Goal: Task Accomplishment & Management: Use online tool/utility

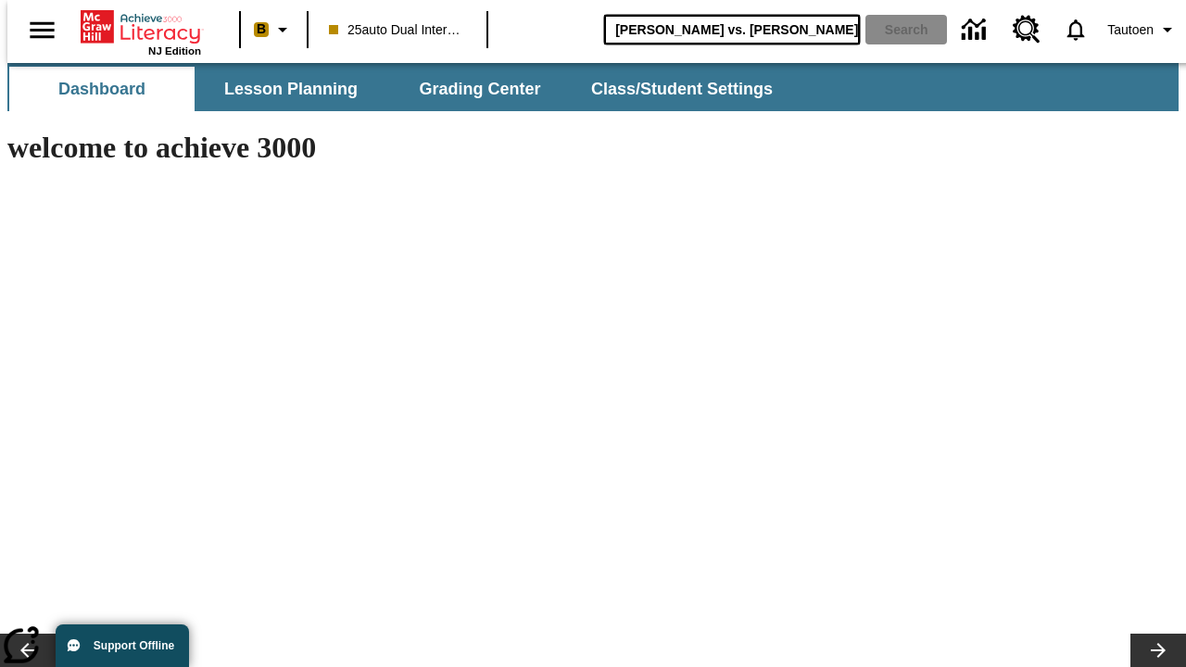
type input "[PERSON_NAME] vs. [PERSON_NAME]"
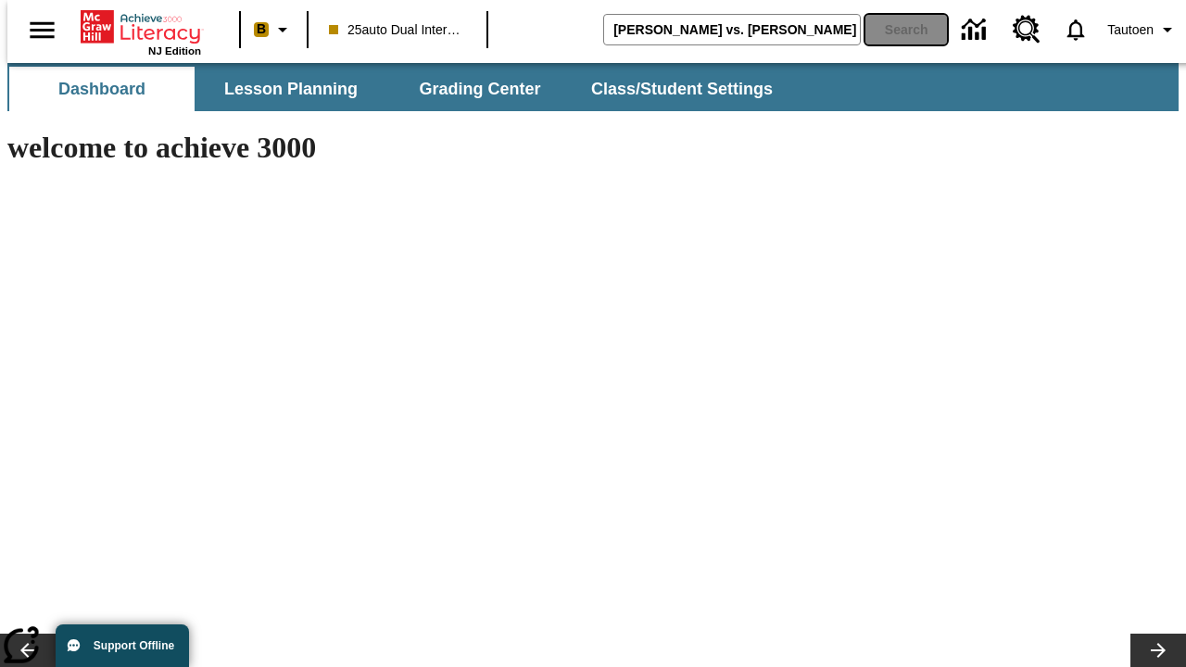
click at [894, 30] on button "Search" at bounding box center [906, 30] width 82 height 30
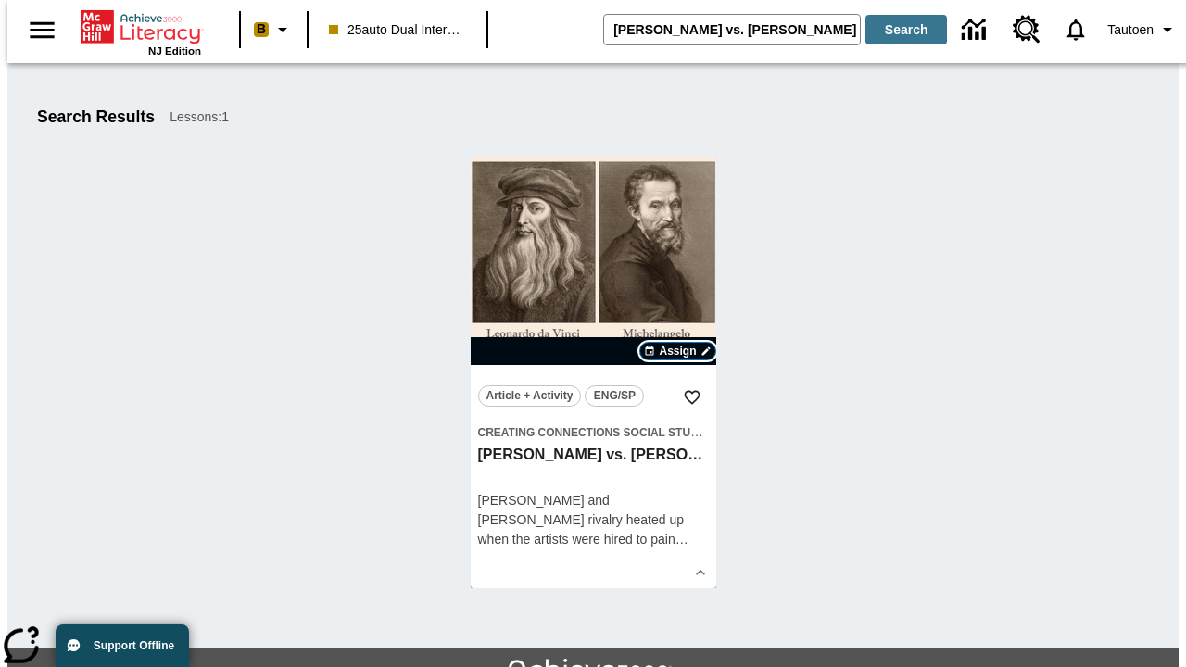
click at [678, 351] on span "Assign" at bounding box center [677, 351] width 37 height 17
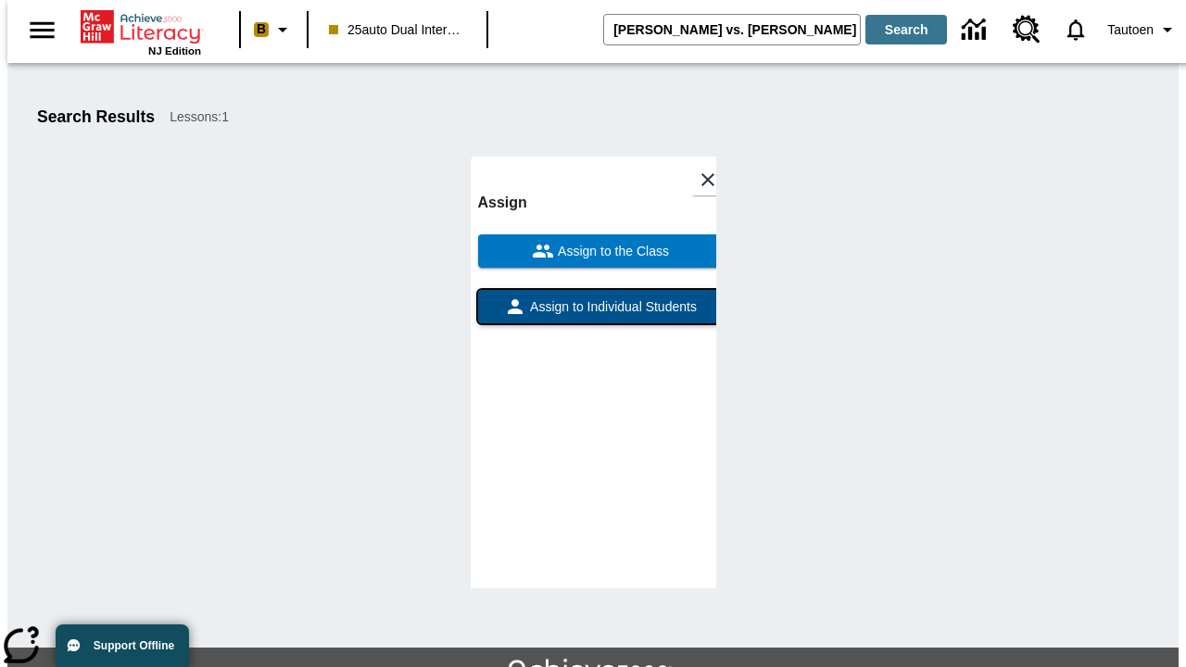
click at [593, 297] on span "Assign to Individual Students" at bounding box center [611, 306] width 170 height 19
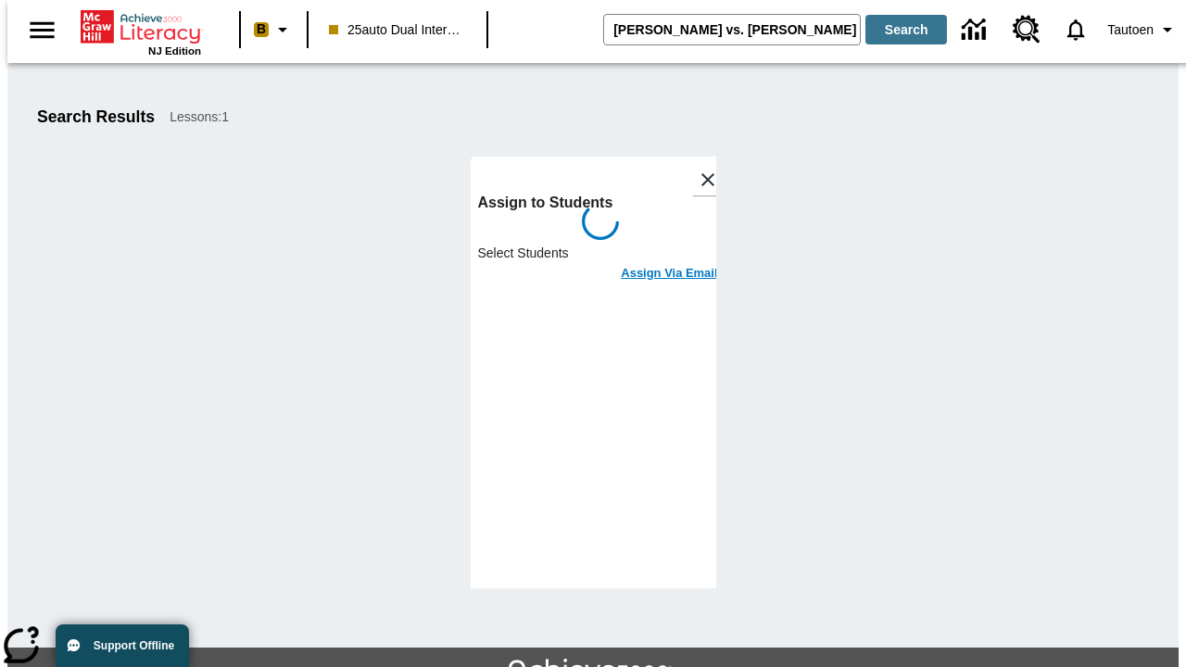
scroll to position [101, 0]
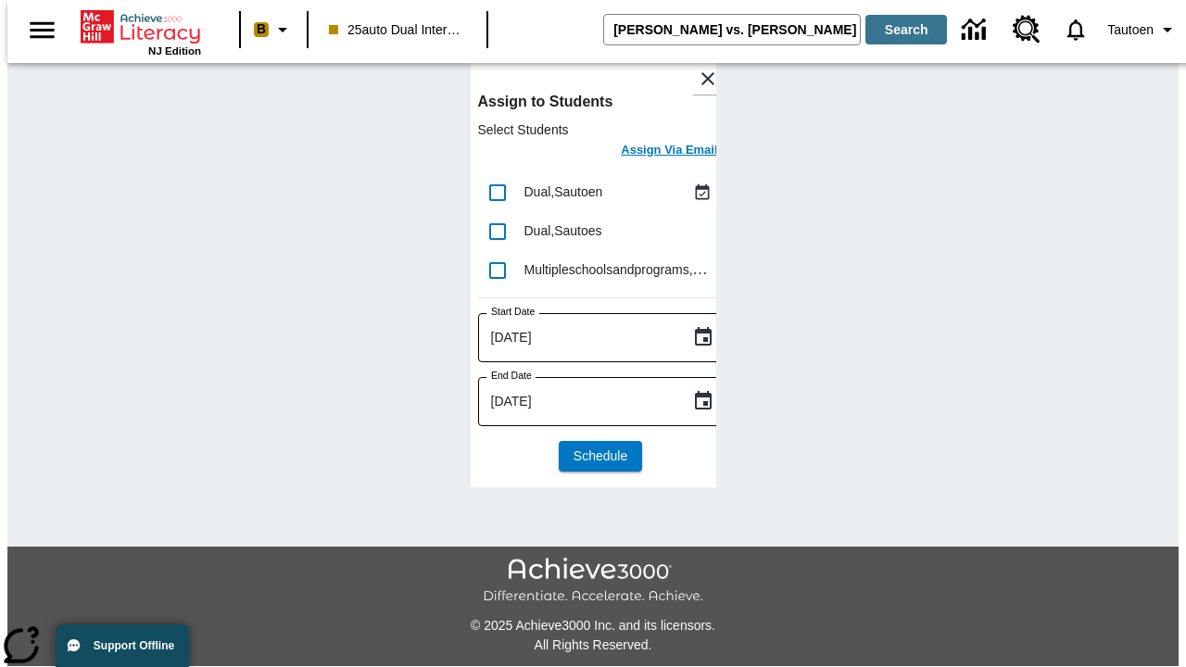
click at [655, 152] on h6 "Assign Via Email" at bounding box center [669, 150] width 96 height 21
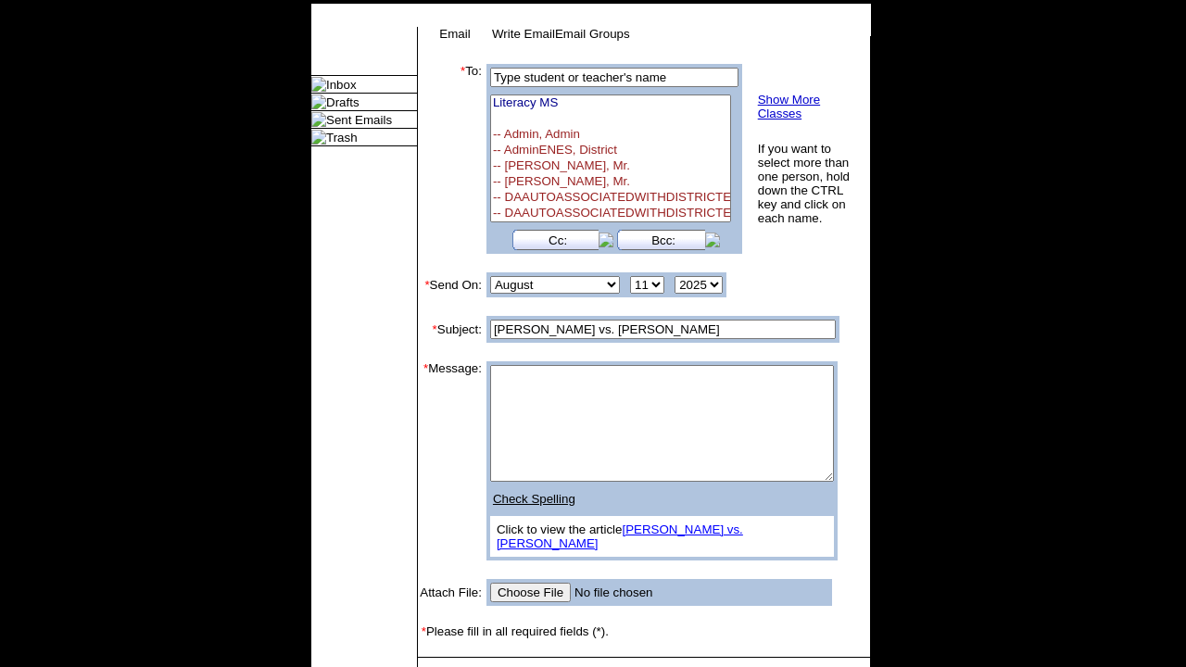
select select "U,21476361,1"
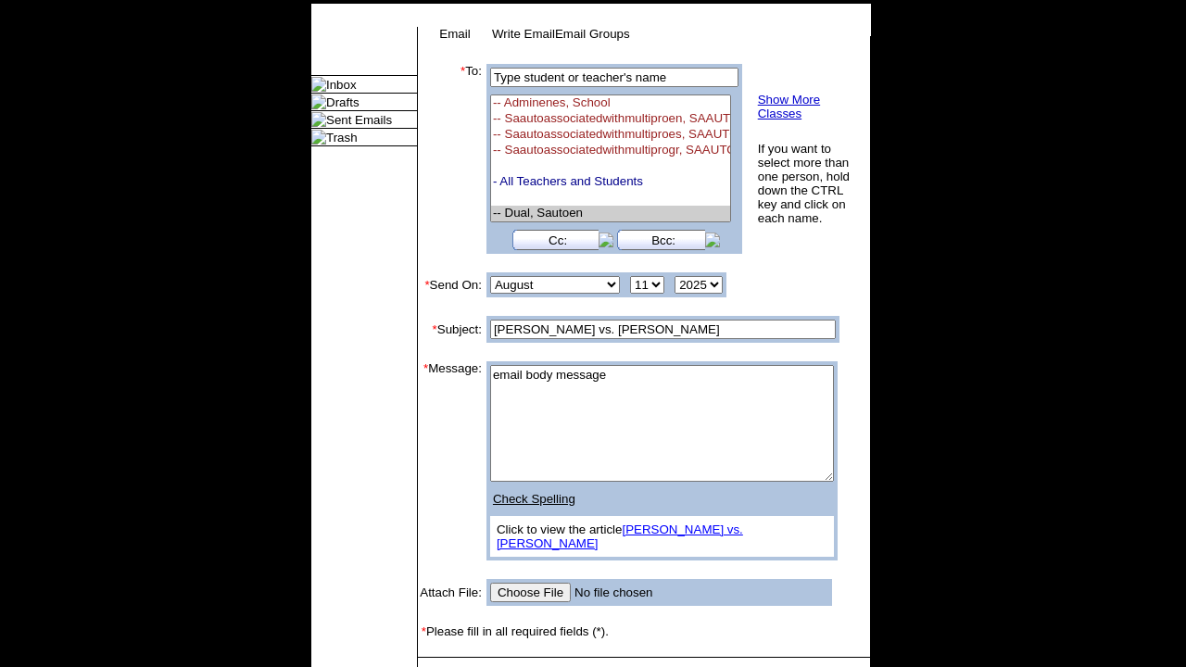
scroll to position [236, 0]
type textarea "email body message"
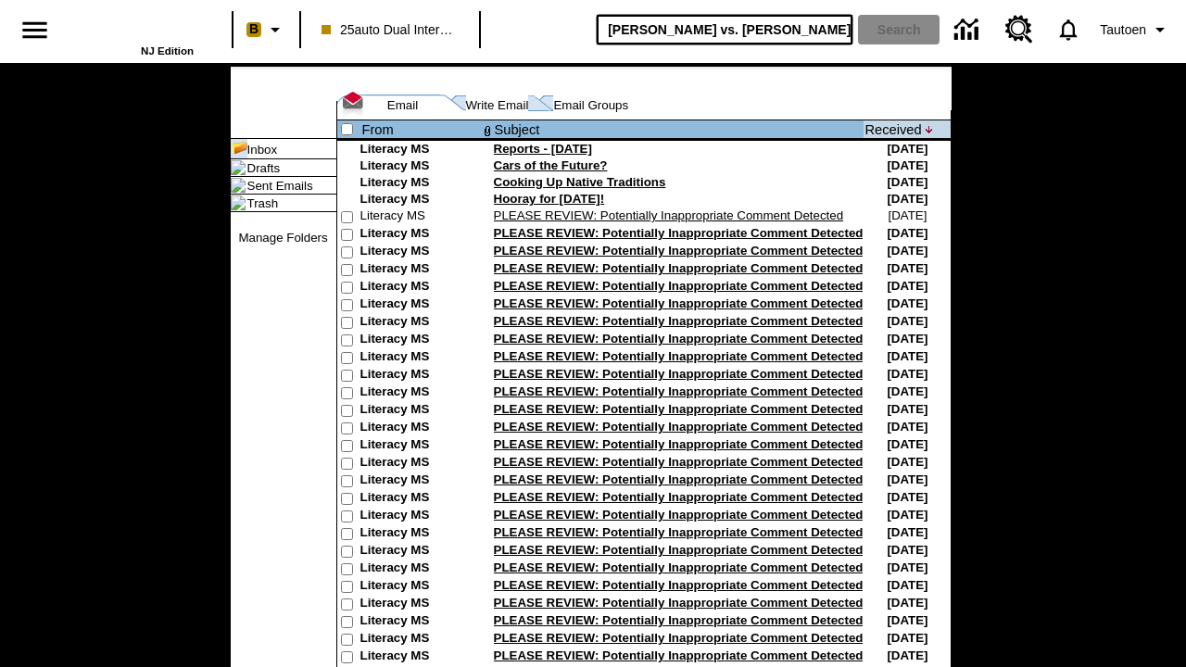
type input "[PERSON_NAME] vs. [PERSON_NAME]"
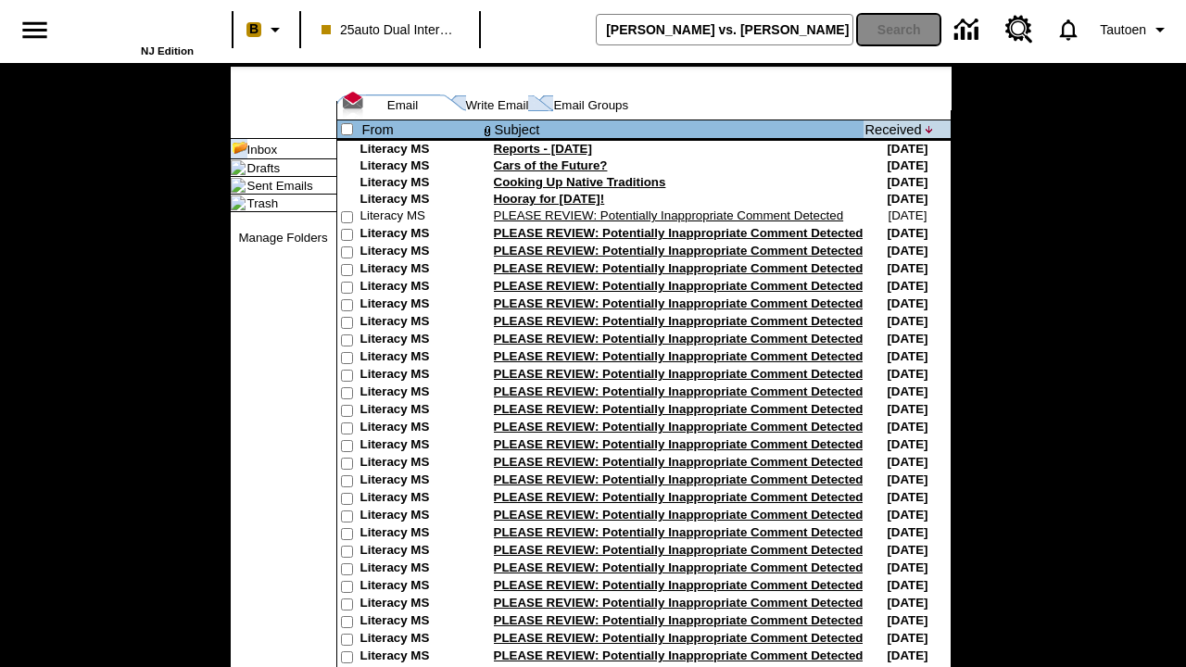
click at [894, 30] on button "Search" at bounding box center [899, 30] width 82 height 30
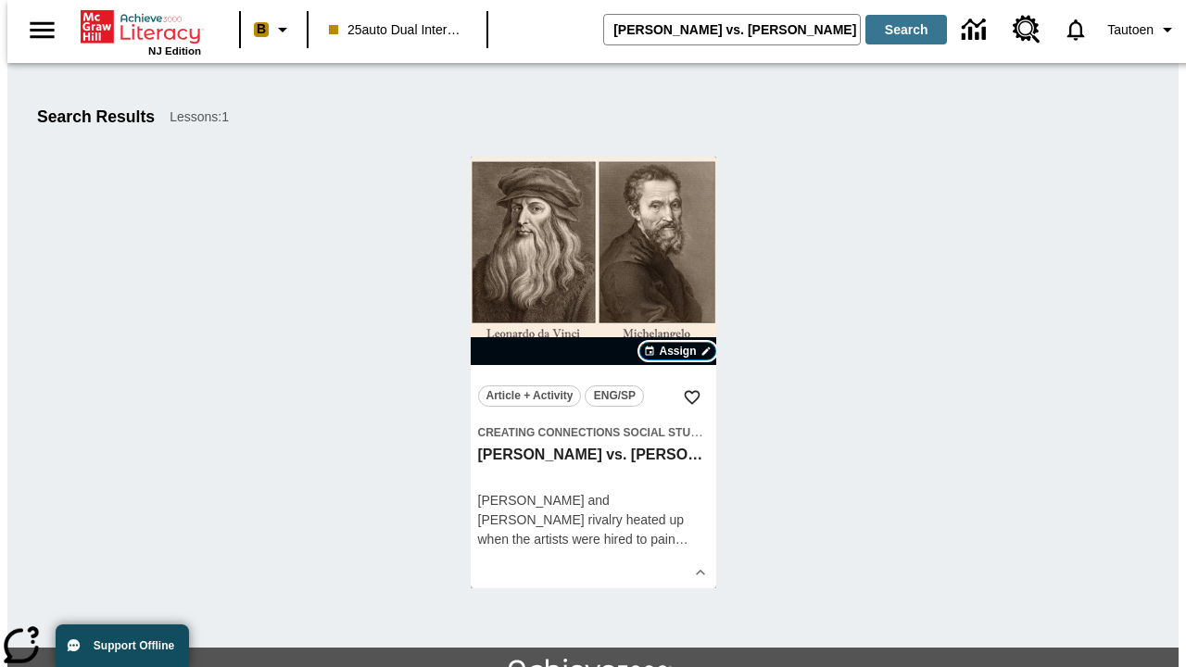
click at [678, 351] on span "Assign" at bounding box center [677, 351] width 37 height 17
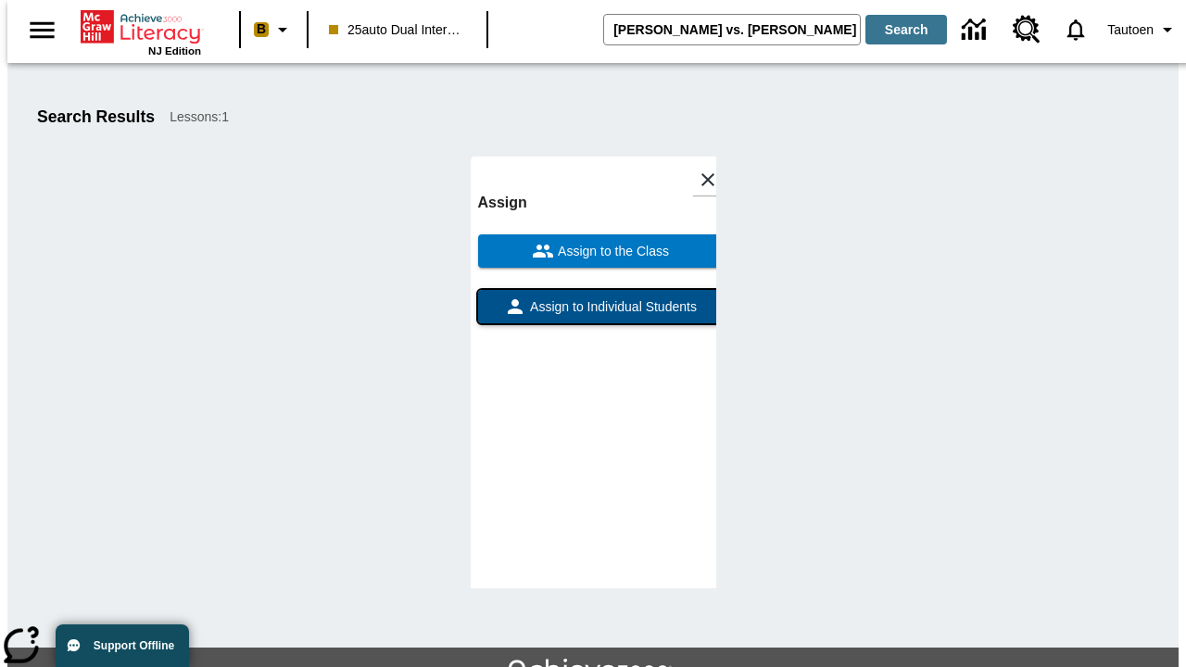
click at [593, 315] on span "Assign to Individual Students" at bounding box center [611, 306] width 170 height 19
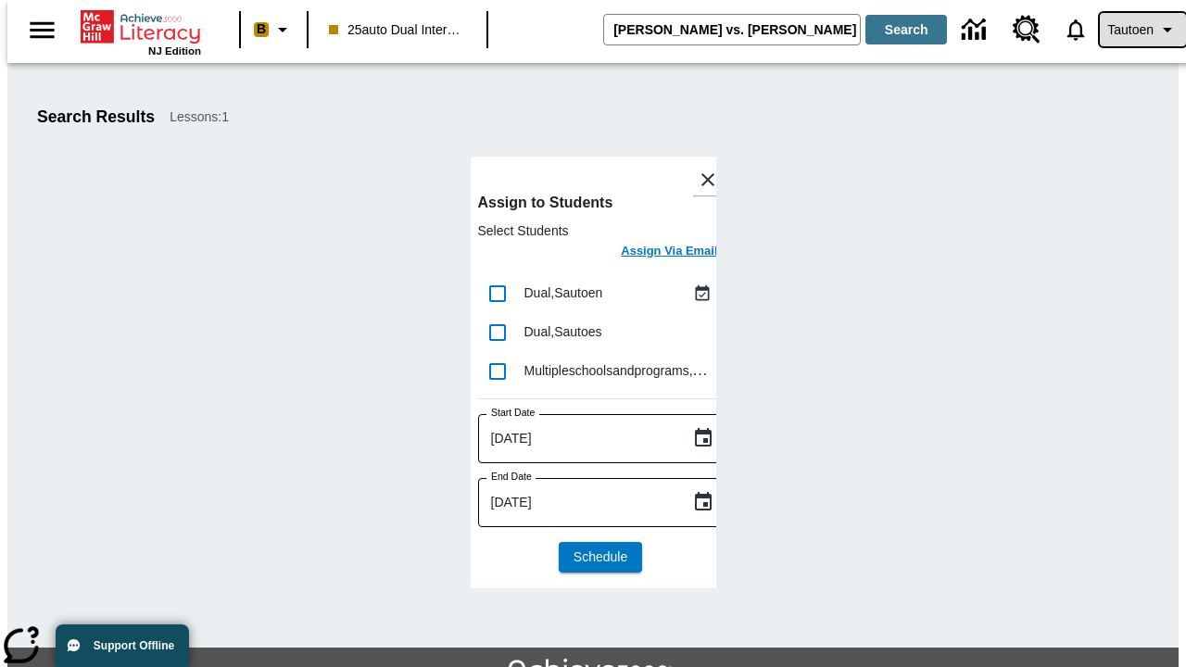
click at [1133, 30] on span "Tautoen" at bounding box center [1130, 29] width 46 height 19
